Goal: Task Accomplishment & Management: Use online tool/utility

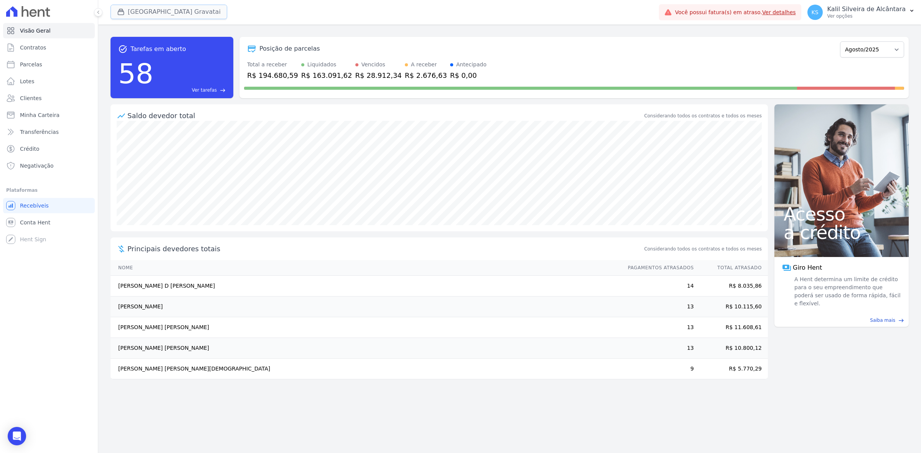
click at [165, 12] on button "Arty Park Gravatai" at bounding box center [169, 12] width 117 height 15
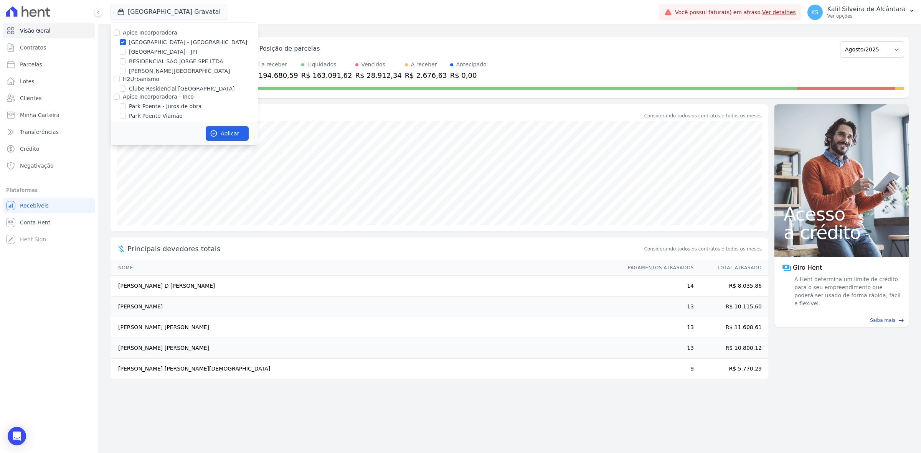
click at [130, 35] on label "Apice Incorporadora" at bounding box center [150, 33] width 55 height 6
click at [120, 35] on input "Apice Incorporadora" at bounding box center [117, 33] width 6 height 6
checkbox input "true"
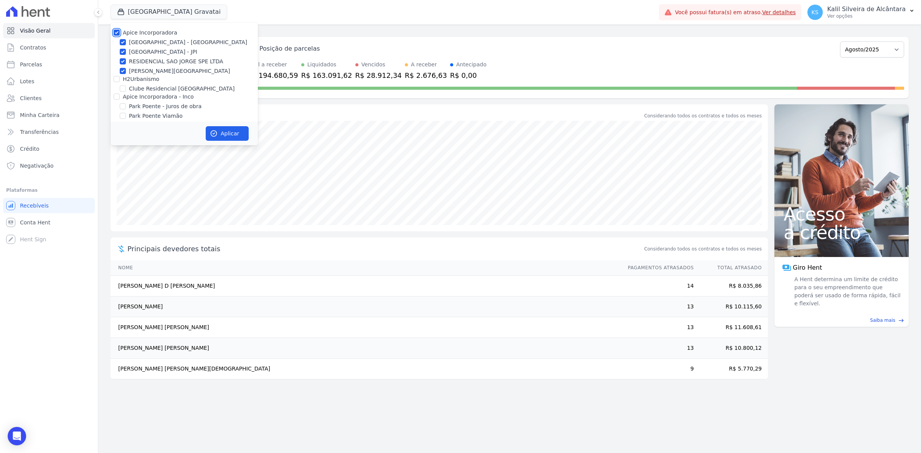
checkbox input "true"
click at [137, 57] on div "Apice Incorporadora Arty Park - Gravatai Arty Park - JPI RESIDENCIAL SAO JORGE …" at bounding box center [184, 79] width 147 height 113
click at [137, 60] on label "RESIDENCIAL SAO JORGE SPE LTDA" at bounding box center [176, 62] width 94 height 8
click at [126, 60] on input "RESIDENCIAL SAO JORGE SPE LTDA" at bounding box center [123, 61] width 6 height 6
checkbox input "false"
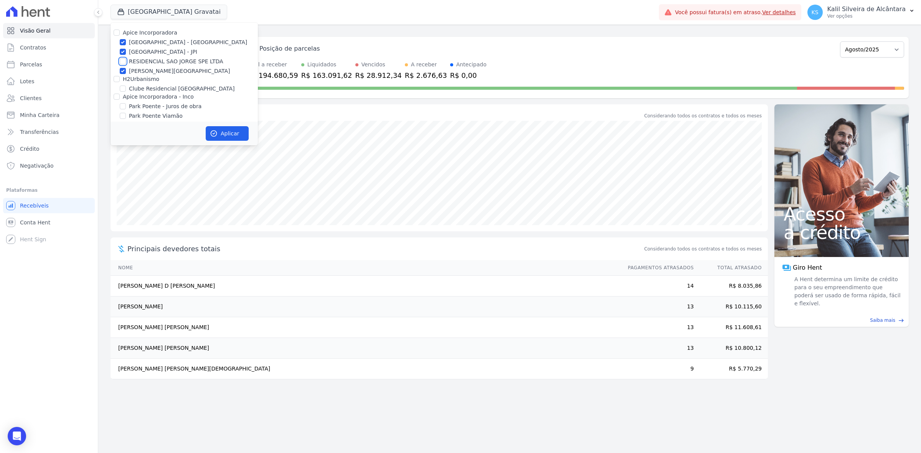
checkbox input "false"
click at [139, 65] on label "RESIDENCIAL SAO JORGE SPE LTDA" at bounding box center [176, 62] width 94 height 8
click at [126, 64] on input "RESIDENCIAL SAO JORGE SPE LTDA" at bounding box center [123, 61] width 6 height 6
checkbox input "true"
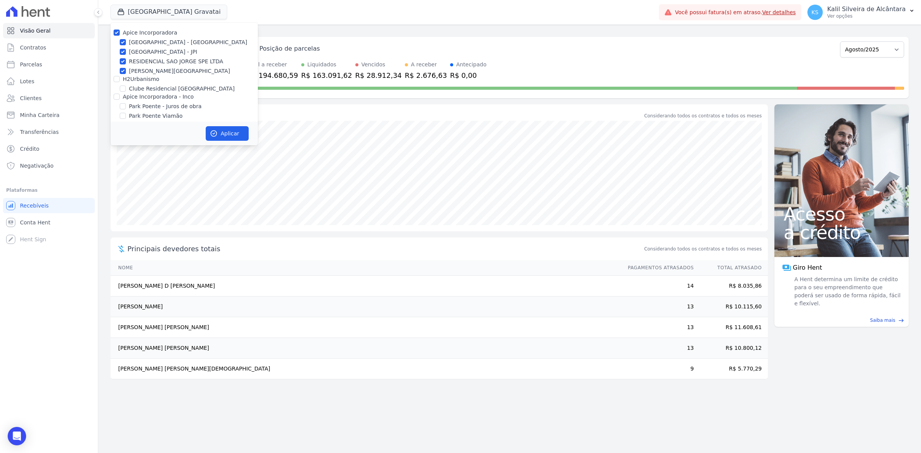
click at [142, 72] on label "[PERSON_NAME][GEOGRAPHIC_DATA]" at bounding box center [179, 71] width 101 height 8
click at [126, 72] on input "[PERSON_NAME][GEOGRAPHIC_DATA]" at bounding box center [123, 71] width 6 height 6
checkbox input "false"
click at [148, 60] on label "RESIDENCIAL SAO JORGE SPE LTDA" at bounding box center [176, 62] width 94 height 8
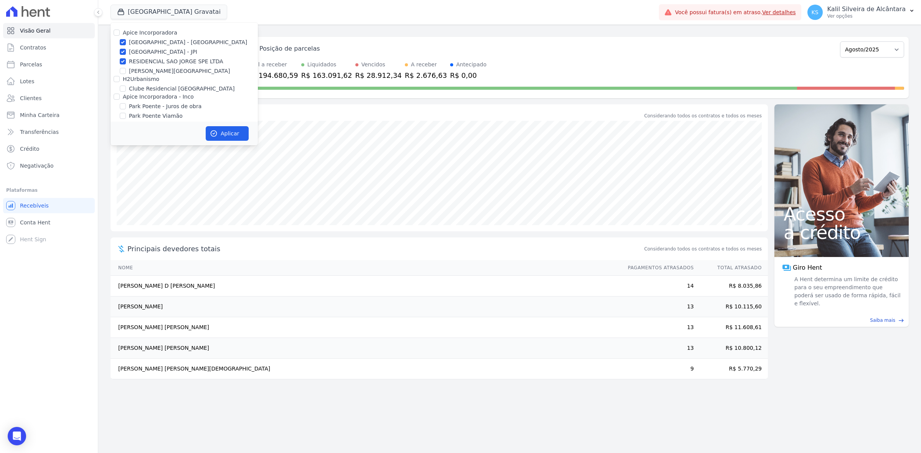
click at [126, 60] on input "RESIDENCIAL SAO JORGE SPE LTDA" at bounding box center [123, 61] width 6 height 6
checkbox input "false"
click at [158, 102] on label "Park Poente Viamão" at bounding box center [156, 102] width 54 height 8
click at [126, 102] on input "Park Poente Viamão" at bounding box center [123, 102] width 6 height 6
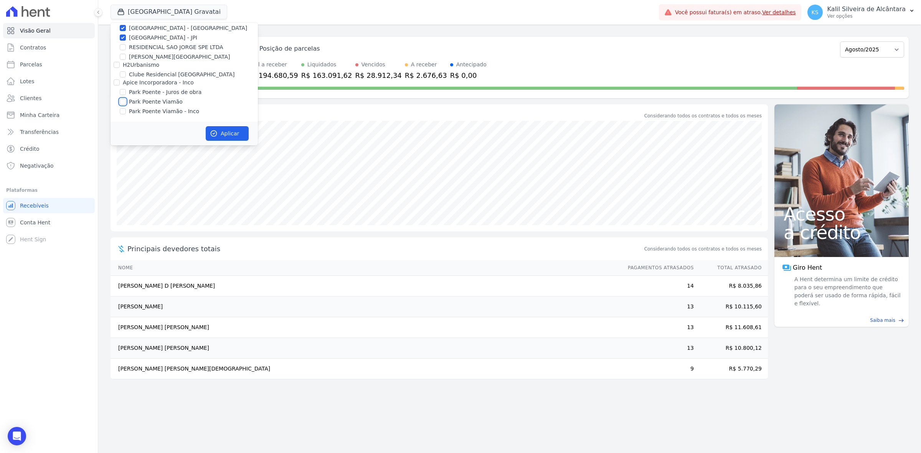
checkbox input "true"
click at [157, 92] on label "Park Poente - Juros de obra" at bounding box center [165, 92] width 73 height 8
click at [126, 92] on input "Park Poente - Juros de obra" at bounding box center [123, 92] width 6 height 6
checkbox input "true"
click at [154, 110] on label "Park Poente Viamão - Inco" at bounding box center [164, 111] width 70 height 8
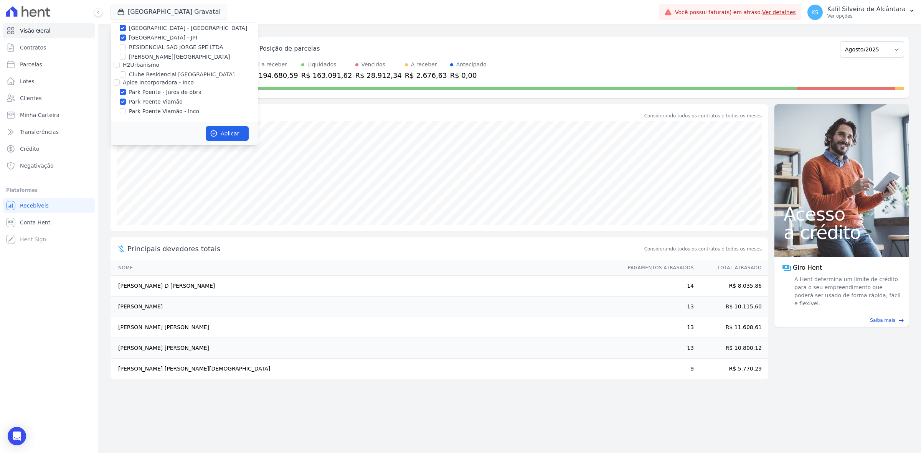
click at [126, 110] on input "Park Poente Viamão - Inco" at bounding box center [123, 111] width 6 height 6
checkbox input "true"
click at [156, 93] on label "Park Poente - Juros de obra" at bounding box center [165, 92] width 73 height 8
click at [126, 93] on input "Park Poente - Juros de obra" at bounding box center [123, 92] width 6 height 6
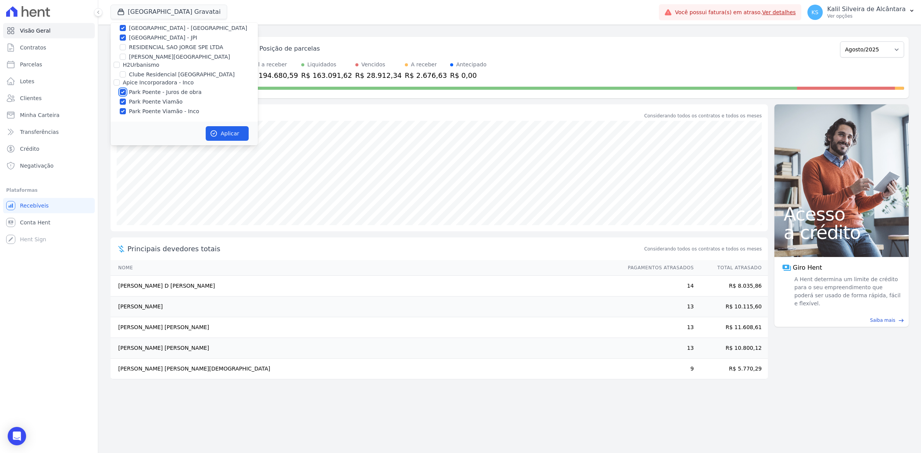
checkbox input "false"
click at [223, 133] on button "Aplicar" at bounding box center [227, 133] width 43 height 15
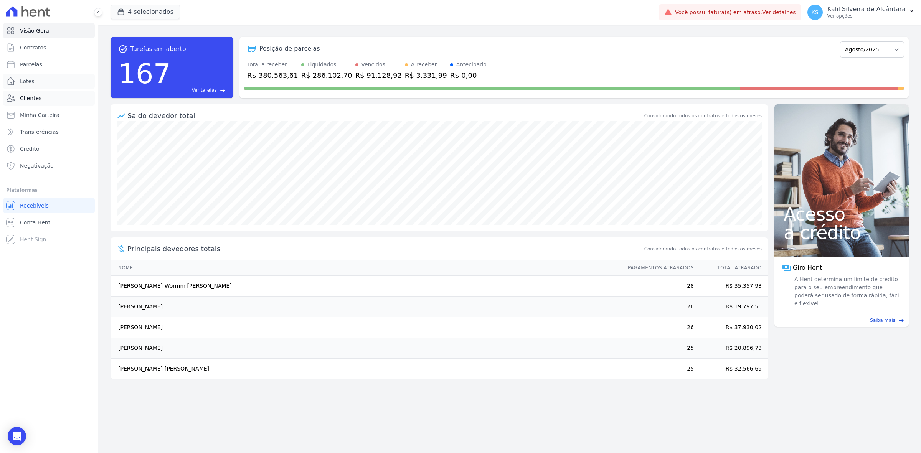
drag, startPoint x: 40, startPoint y: 87, endPoint x: 46, endPoint y: 99, distance: 13.7
click at [40, 87] on link "Lotes" at bounding box center [49, 81] width 92 height 15
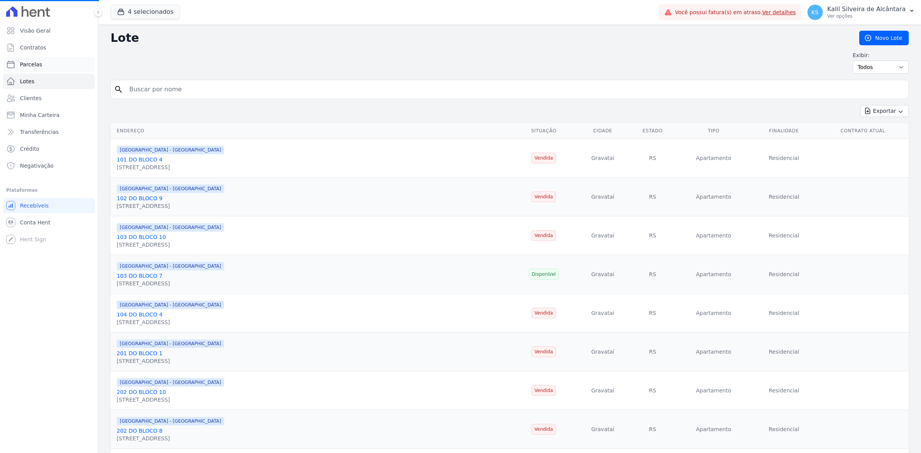
click at [65, 62] on link "Parcelas" at bounding box center [49, 64] width 92 height 15
select select
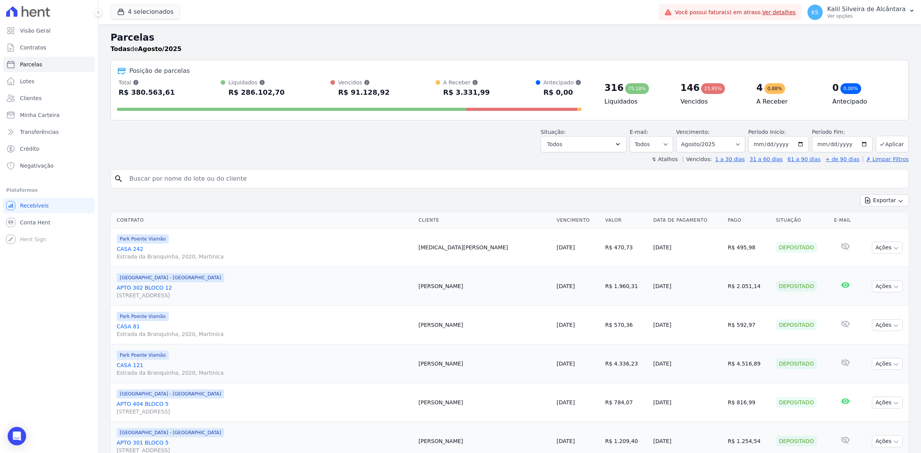
click at [631, 176] on input "search" at bounding box center [515, 178] width 781 height 15
click at [291, 175] on input "search" at bounding box center [515, 178] width 781 height 15
drag, startPoint x: 294, startPoint y: 164, endPoint x: 302, endPoint y: 156, distance: 10.6
drag, startPoint x: 200, startPoint y: 92, endPoint x: 269, endPoint y: 93, distance: 69.9
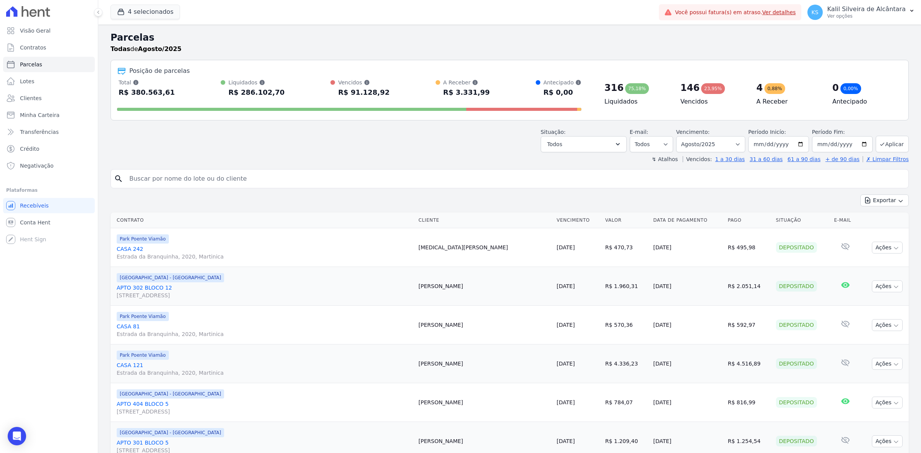
click at [269, 93] on div "Total Soma das parcelas pagas, vencidas, em aberto e agendadas. Não considera p…" at bounding box center [349, 89] width 464 height 20
click at [267, 115] on div "Posição de parcelas Total Soma das parcelas pagas, vencidas, em aberto e agenda…" at bounding box center [510, 90] width 798 height 61
drag, startPoint x: 273, startPoint y: 91, endPoint x: 287, endPoint y: 91, distance: 14.2
click at [287, 91] on div "Total Soma das parcelas pagas, vencidas, em aberto e agendadas. Não considera p…" at bounding box center [349, 89] width 464 height 20
click at [287, 95] on div "Total Soma das parcelas pagas, vencidas, em aberto e agendadas. Não considera p…" at bounding box center [349, 89] width 464 height 20
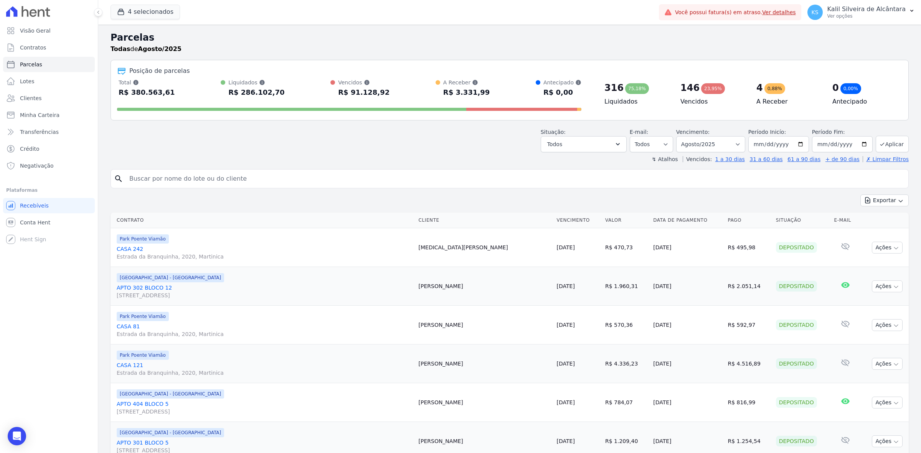
drag, startPoint x: 282, startPoint y: 95, endPoint x: 229, endPoint y: 96, distance: 53.7
click at [229, 96] on div "Total Soma das parcelas pagas, vencidas, em aberto e agendadas. Não considera p…" at bounding box center [349, 89] width 464 height 20
click at [229, 96] on div "R$ 286.102,70" at bounding box center [256, 92] width 56 height 12
drag, startPoint x: 283, startPoint y: 97, endPoint x: 212, endPoint y: 98, distance: 71.0
click at [212, 98] on div "Total Soma das parcelas pagas, vencidas, em aberto e agendadas. Não considera p…" at bounding box center [349, 89] width 464 height 20
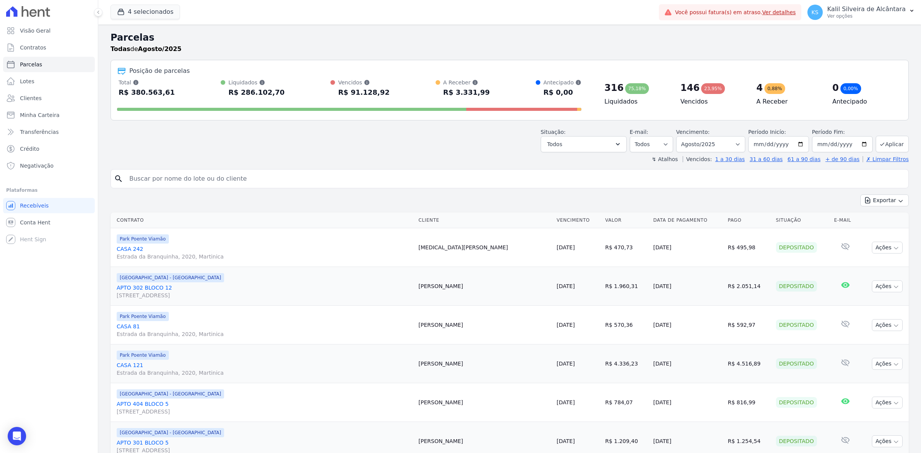
click at [213, 99] on div "Total Soma das parcelas pagas, vencidas, em aberto e agendadas. Não considera p…" at bounding box center [349, 96] width 464 height 35
click at [740, 143] on select "Filtrar por período ──────── Todos os meses Novembro/2022 Dezembro/2022 Janeiro…" at bounding box center [710, 144] width 69 height 16
select select "date_range_filter"
click at [679, 136] on select "Filtrar por período ──────── Todos os meses Novembro/2022 Dezembro/2022 Janeiro…" at bounding box center [710, 144] width 69 height 16
click at [766, 147] on input "2025-08-01" at bounding box center [778, 144] width 61 height 16
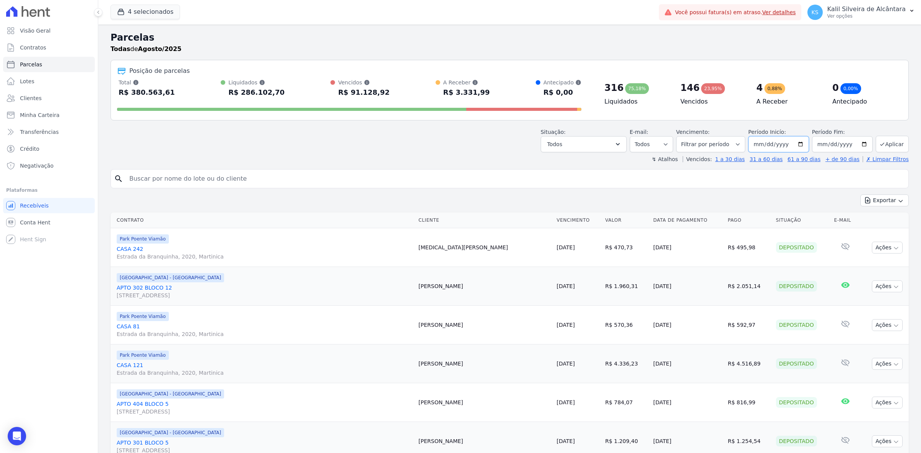
click at [802, 146] on input "2025-08-01" at bounding box center [778, 144] width 61 height 16
click at [798, 146] on input "2025-08-01" at bounding box center [778, 144] width 61 height 16
type input "[DATE]"
click at [857, 144] on input "2025-08-31" at bounding box center [842, 144] width 61 height 16
type input "[DATE]"
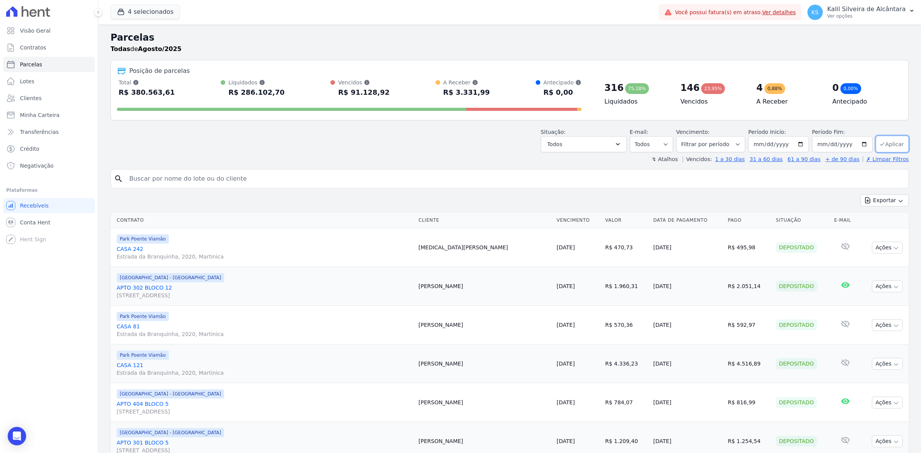
click at [882, 146] on button "Aplicar" at bounding box center [892, 144] width 33 height 17
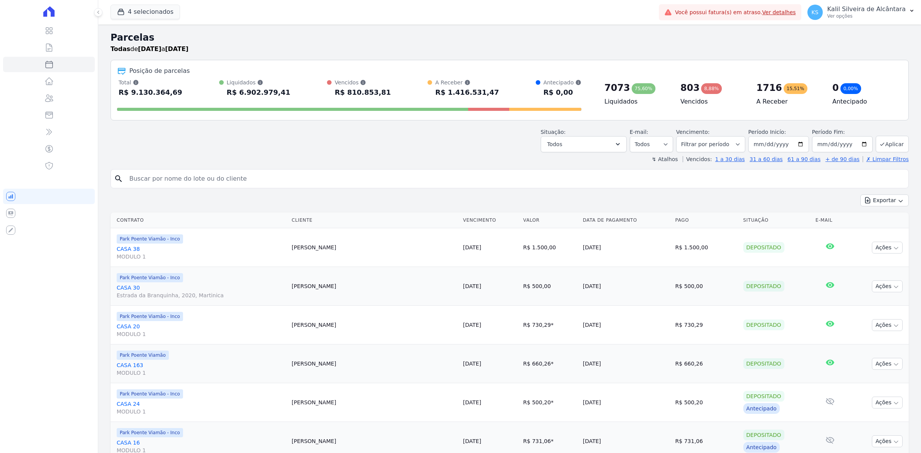
select select
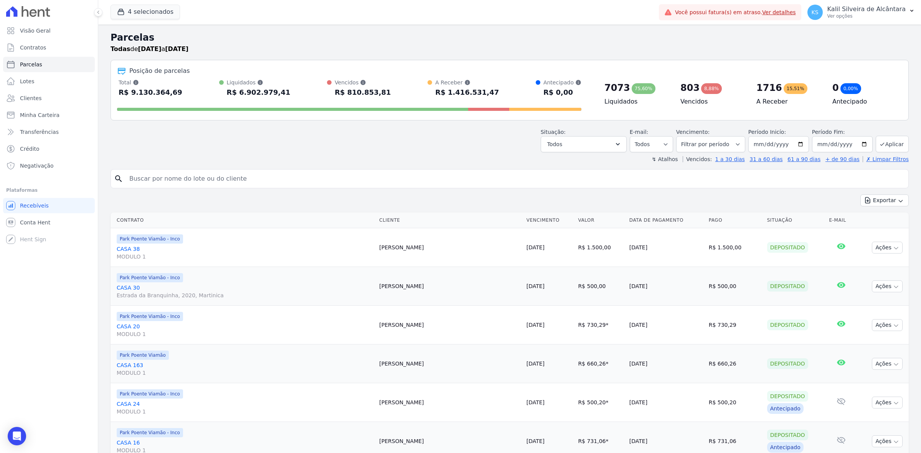
click at [387, 156] on div "↯ Atalhos Vencidos: 1 a 30 dias 31 a 60 dias 61 a 90 dias + de 90 dias ✗ Limpar…" at bounding box center [510, 159] width 798 height 8
click at [878, 204] on button "Exportar" at bounding box center [885, 201] width 48 height 12
click at [883, 230] on span "Exportar CSV" at bounding box center [884, 232] width 41 height 8
